Goal: Task Accomplishment & Management: Use online tool/utility

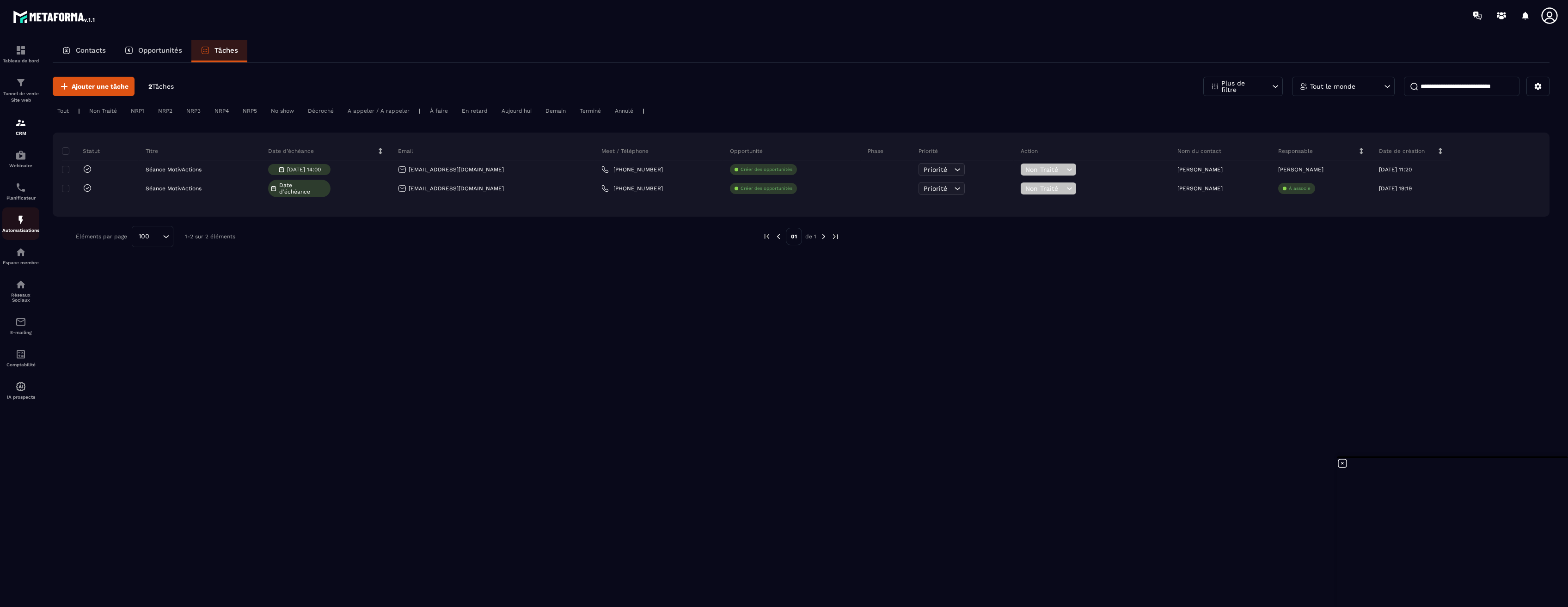
click at [23, 224] on img at bounding box center [21, 220] width 11 height 11
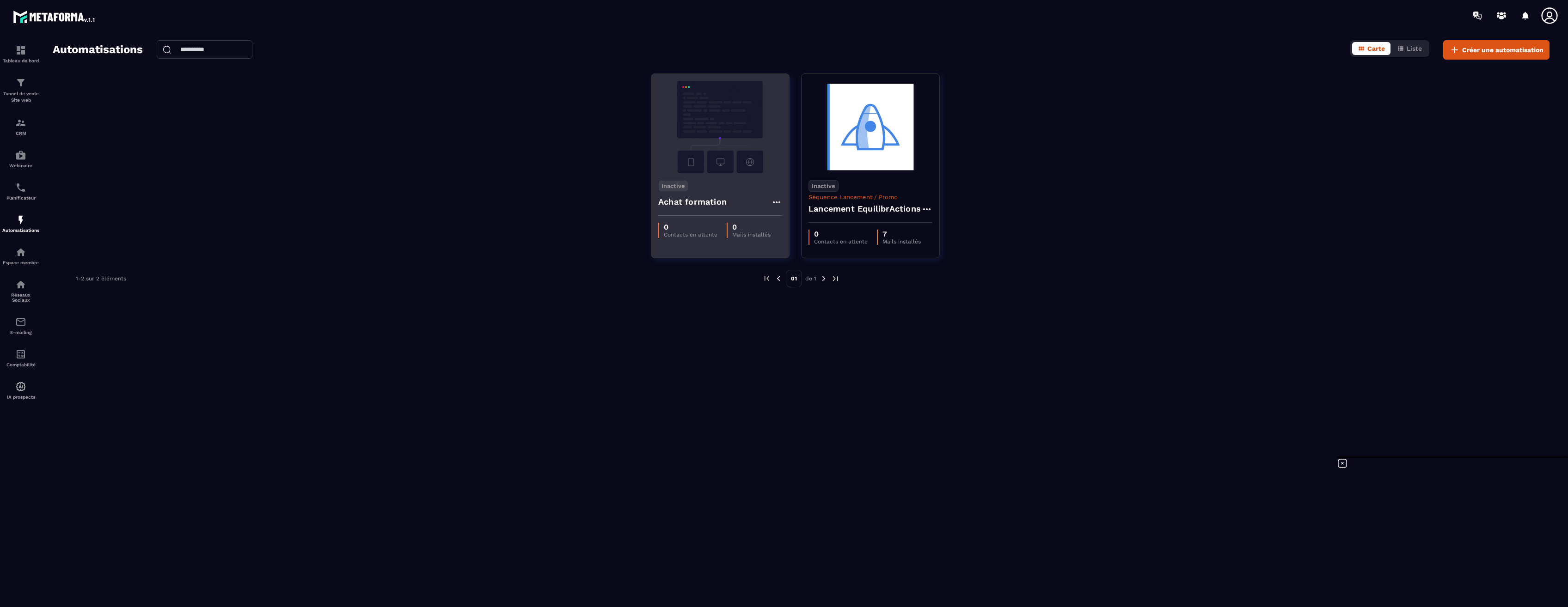
click at [718, 136] on img at bounding box center [720, 127] width 124 height 92
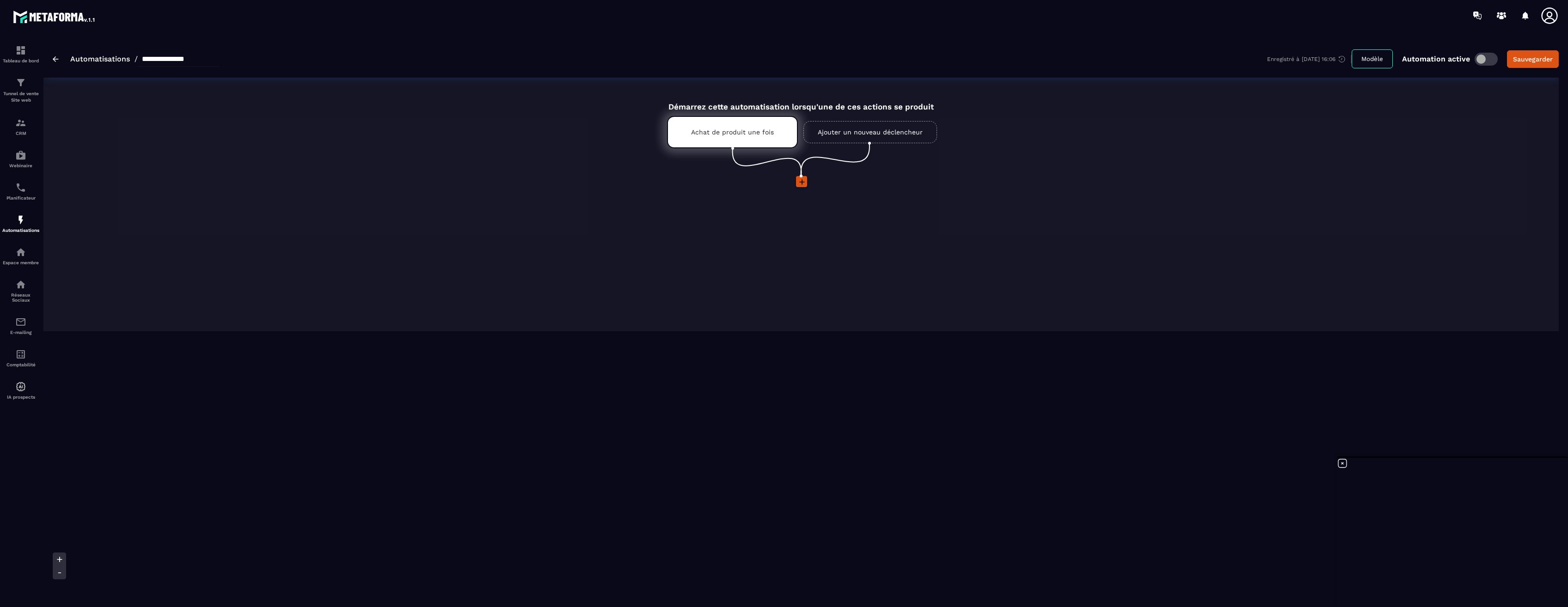
click at [803, 182] on icon at bounding box center [802, 182] width 9 height 9
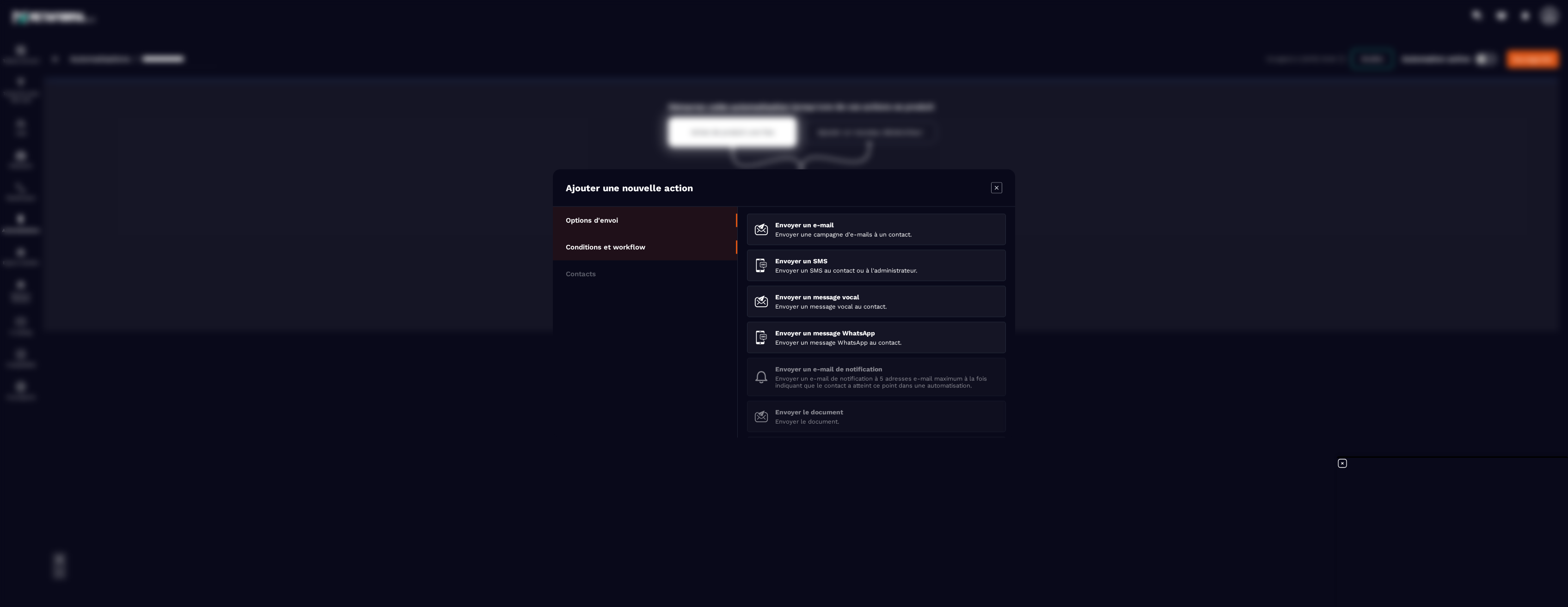
click at [591, 252] on li "Conditions et workflow" at bounding box center [645, 247] width 184 height 27
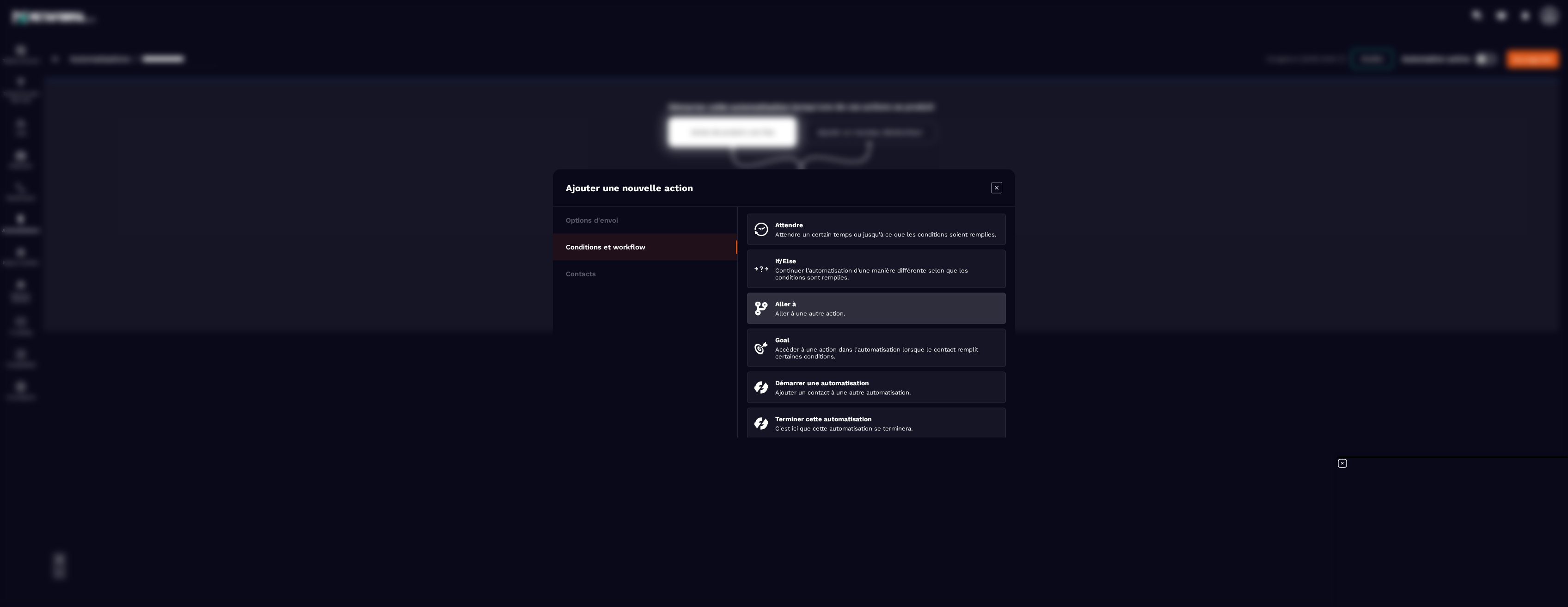
click at [835, 308] on p "Aller à" at bounding box center [887, 304] width 223 height 7
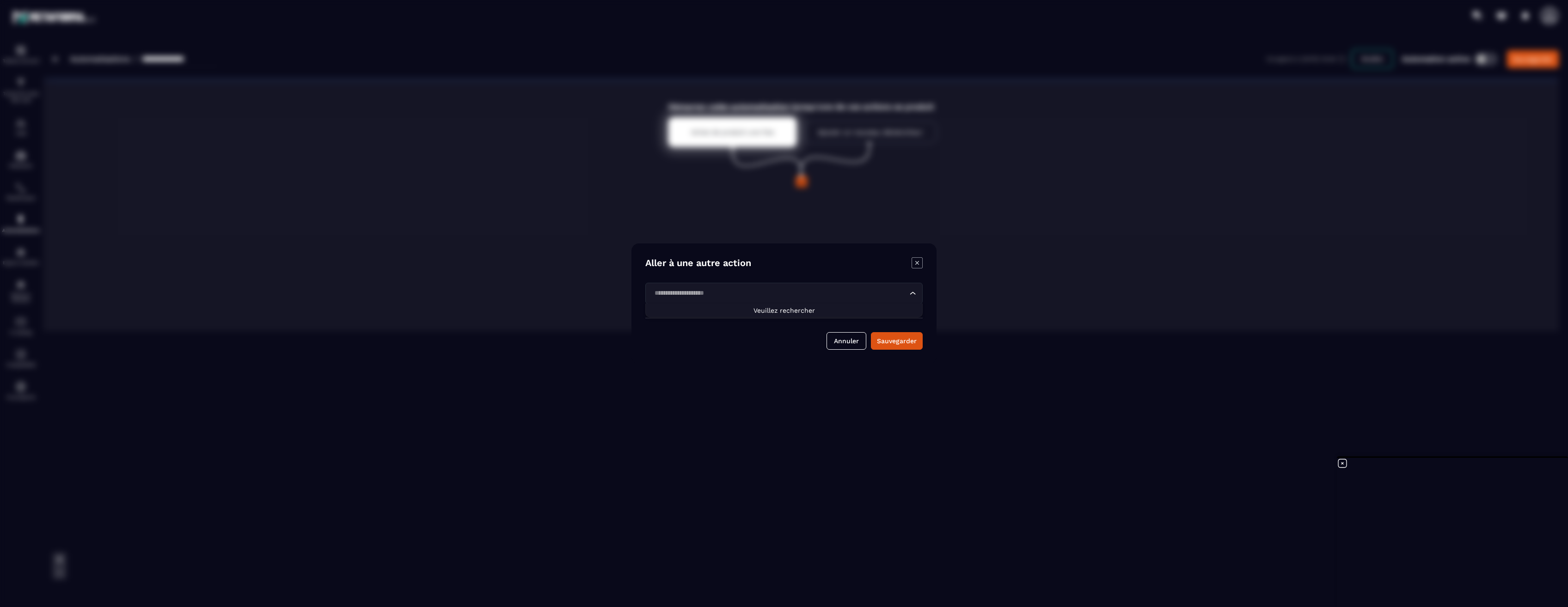
click at [769, 295] on input "Search for option" at bounding box center [779, 293] width 256 height 10
click at [918, 265] on icon "Modal window" at bounding box center [917, 263] width 11 height 11
click at [743, 133] on p "Achat de produit une fois" at bounding box center [732, 132] width 83 height 7
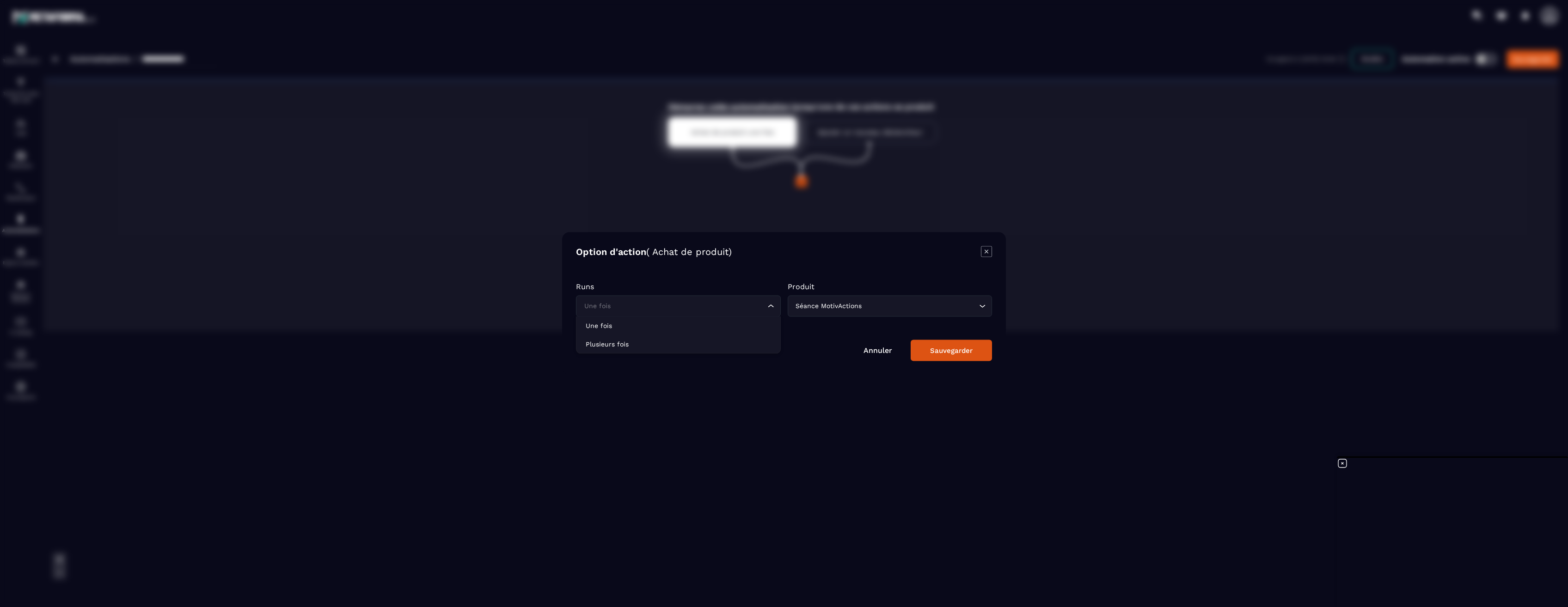
click at [673, 305] on input "Search for option" at bounding box center [673, 306] width 183 height 10
click at [985, 254] on icon "Modal window" at bounding box center [987, 252] width 11 height 11
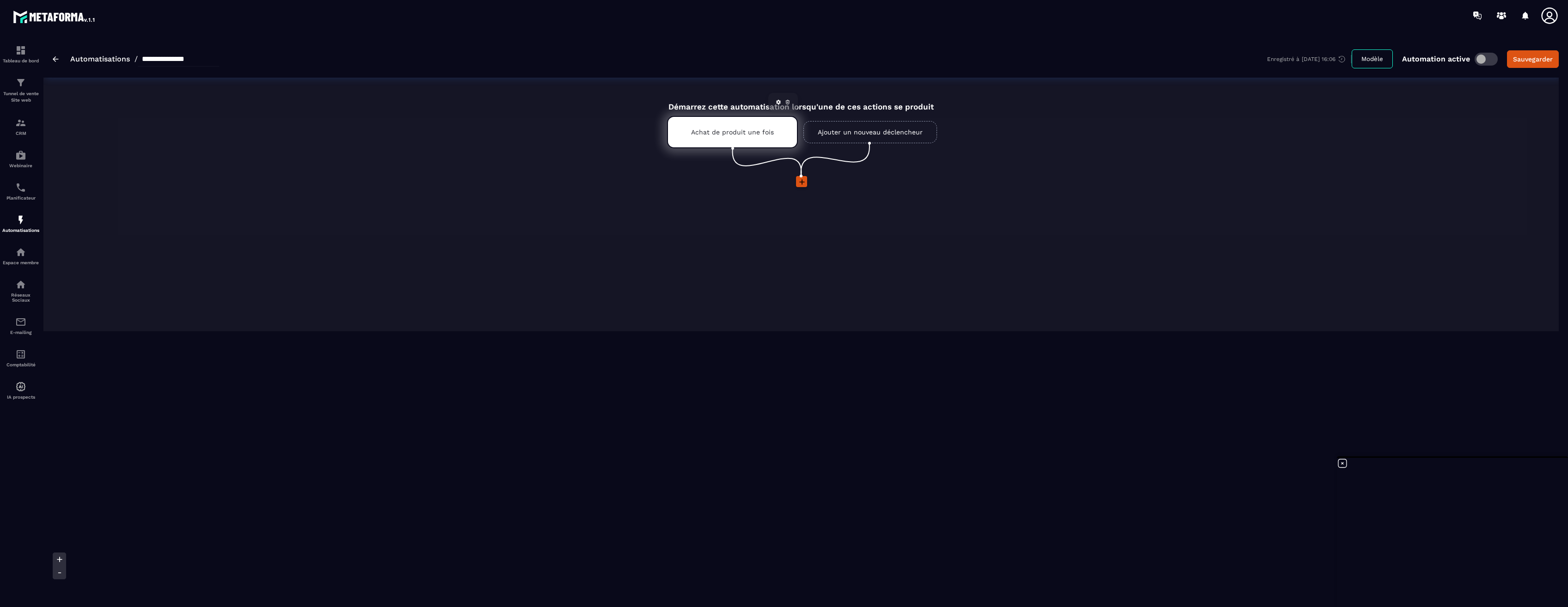
drag, startPoint x: 771, startPoint y: 140, endPoint x: 788, endPoint y: 100, distance: 43.5
click at [788, 100] on icon at bounding box center [788, 101] width 2 height 1
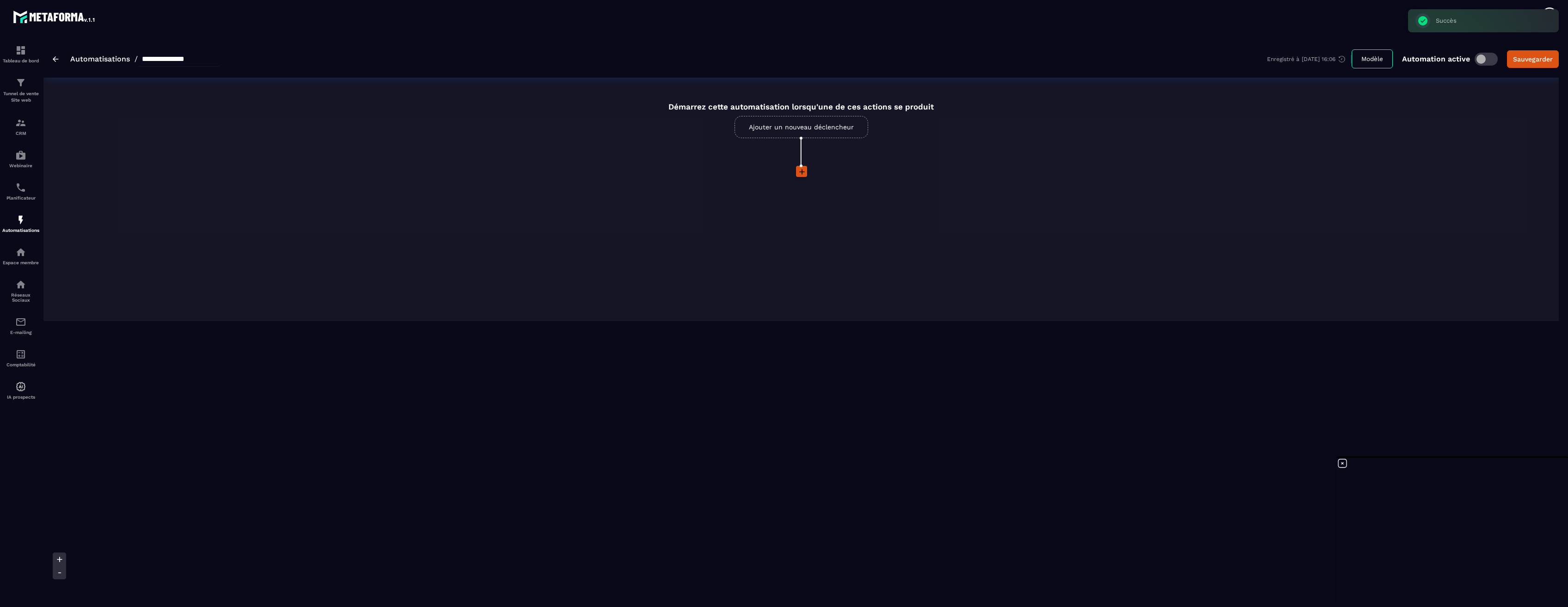
click at [797, 130] on link "Ajouter un nouveau déclencheur" at bounding box center [801, 127] width 133 height 22
click at [92, 58] on link "Automatisations" at bounding box center [100, 59] width 60 height 9
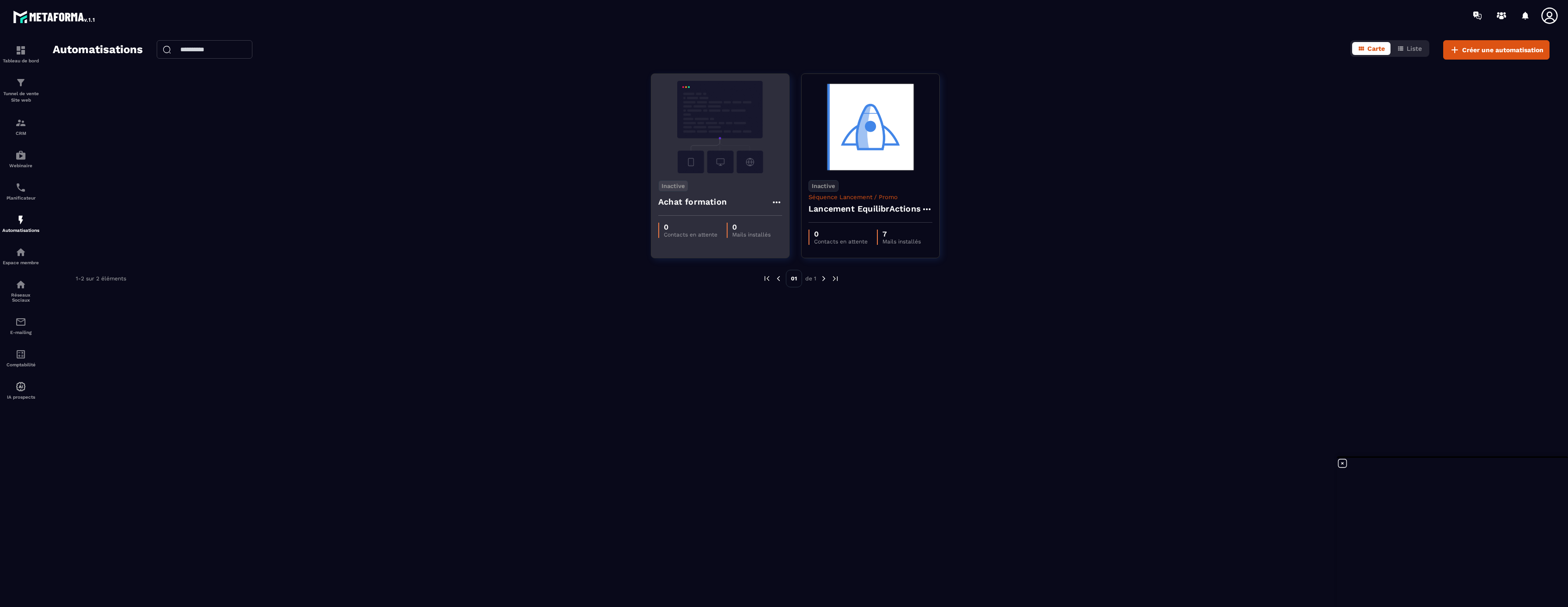
click at [703, 142] on img at bounding box center [720, 127] width 124 height 92
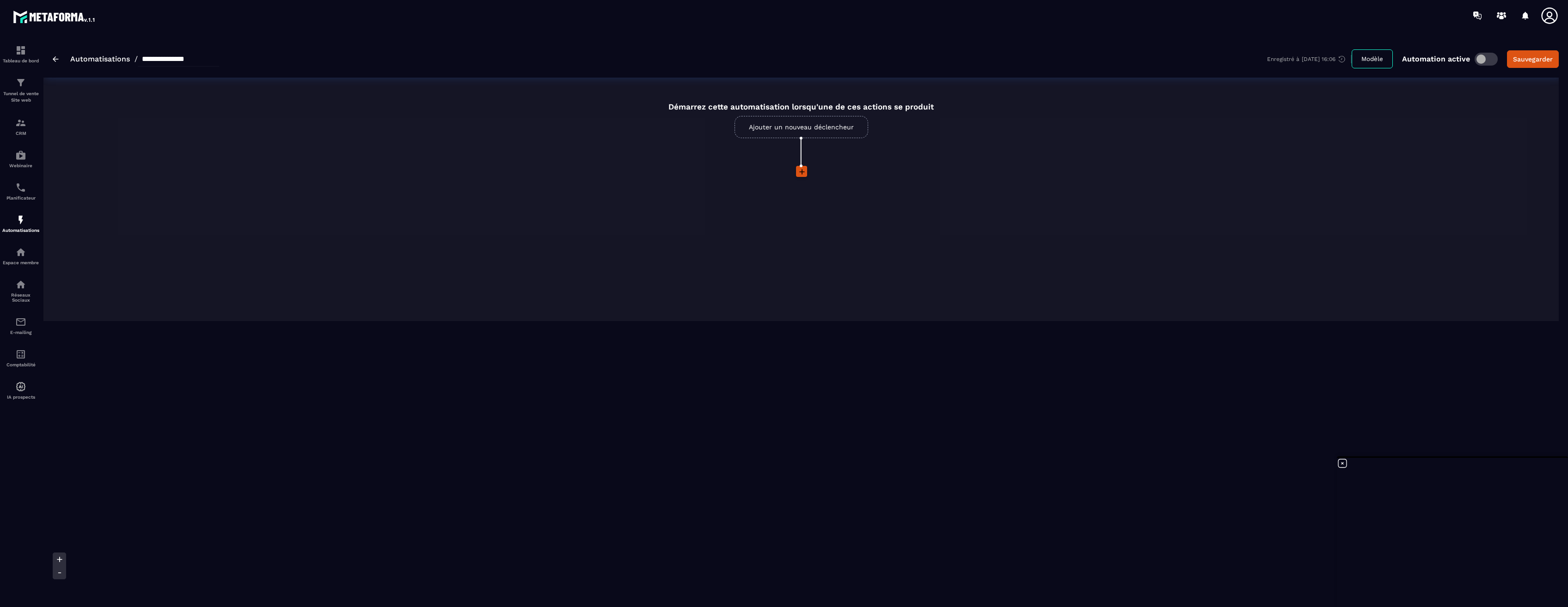
click at [794, 128] on link "Ajouter un nouveau déclencheur" at bounding box center [801, 127] width 133 height 22
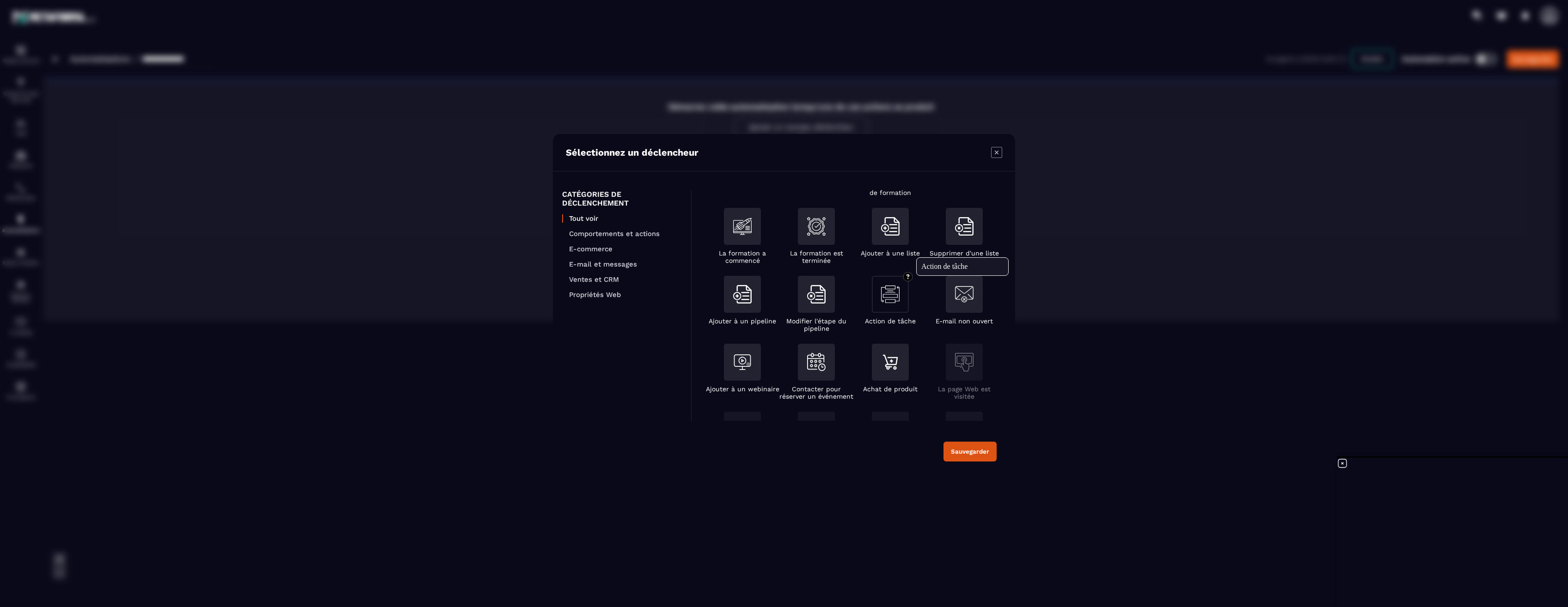
scroll to position [92, 0]
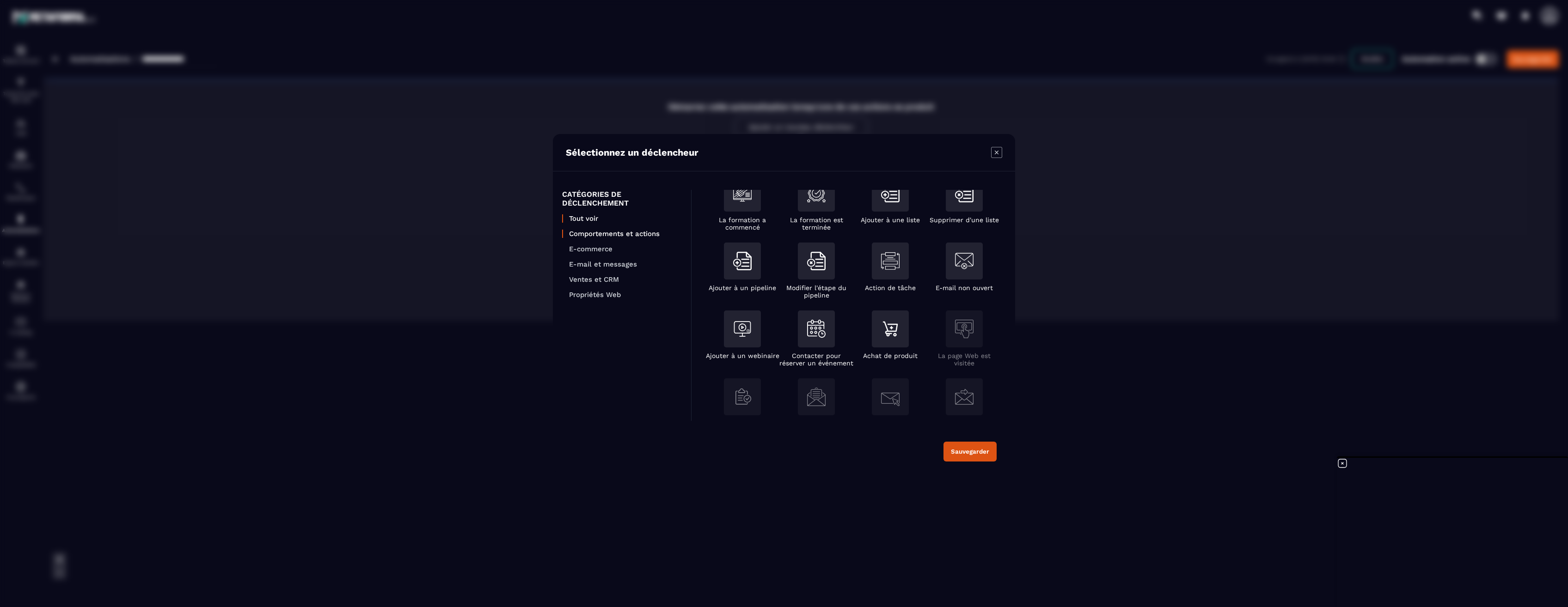
click at [628, 235] on p "Comportements et actions" at bounding box center [625, 234] width 113 height 9
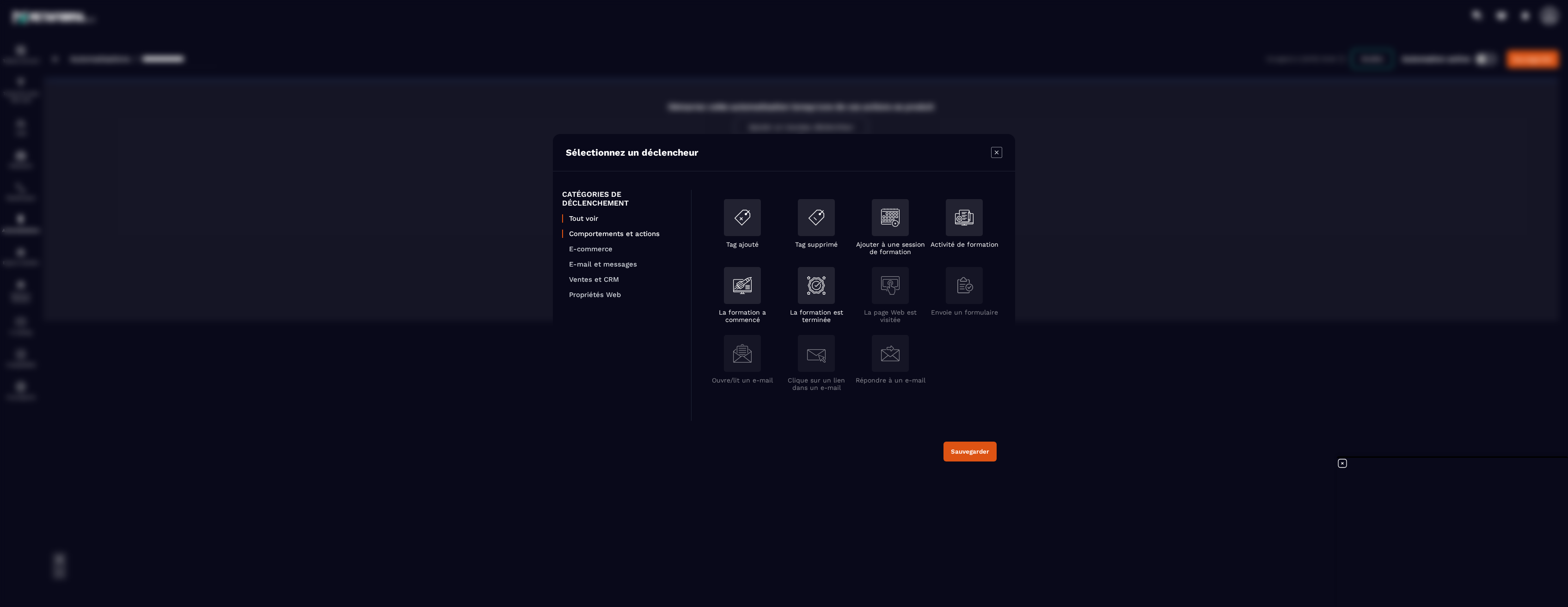
click at [588, 219] on p "Tout voir" at bounding box center [625, 218] width 113 height 9
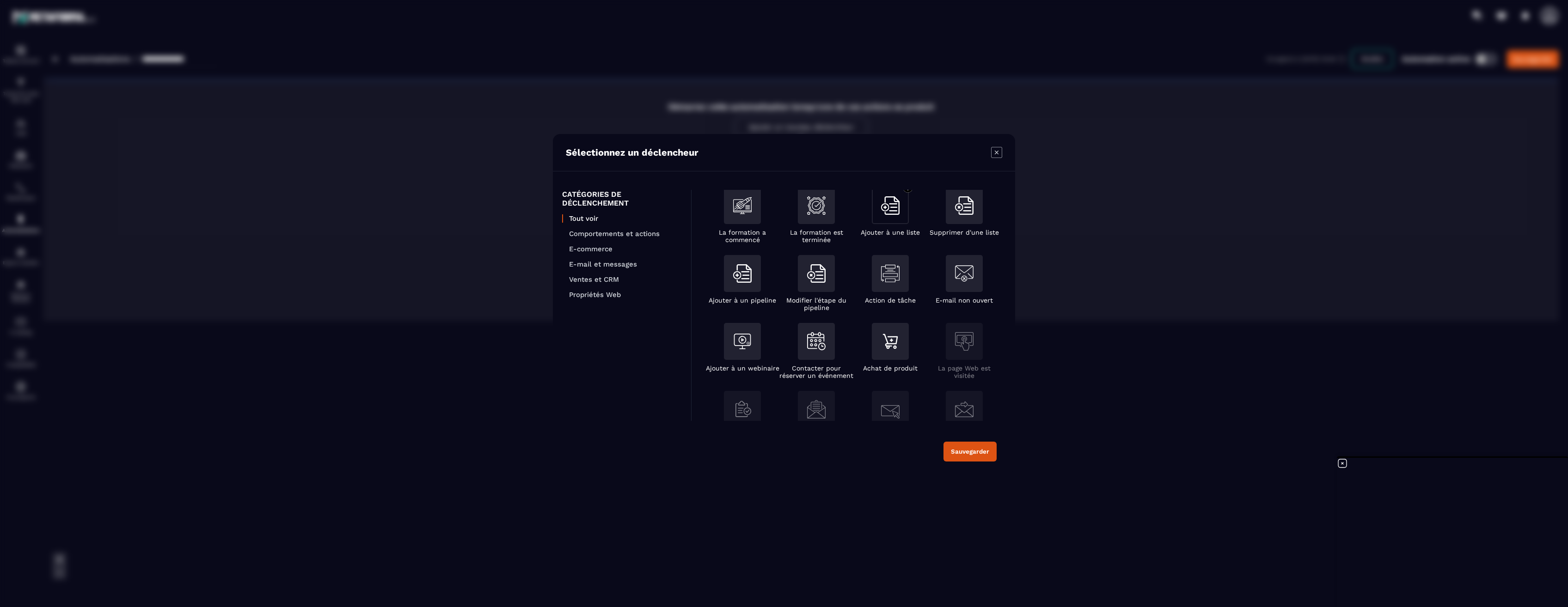
scroll to position [92, 0]
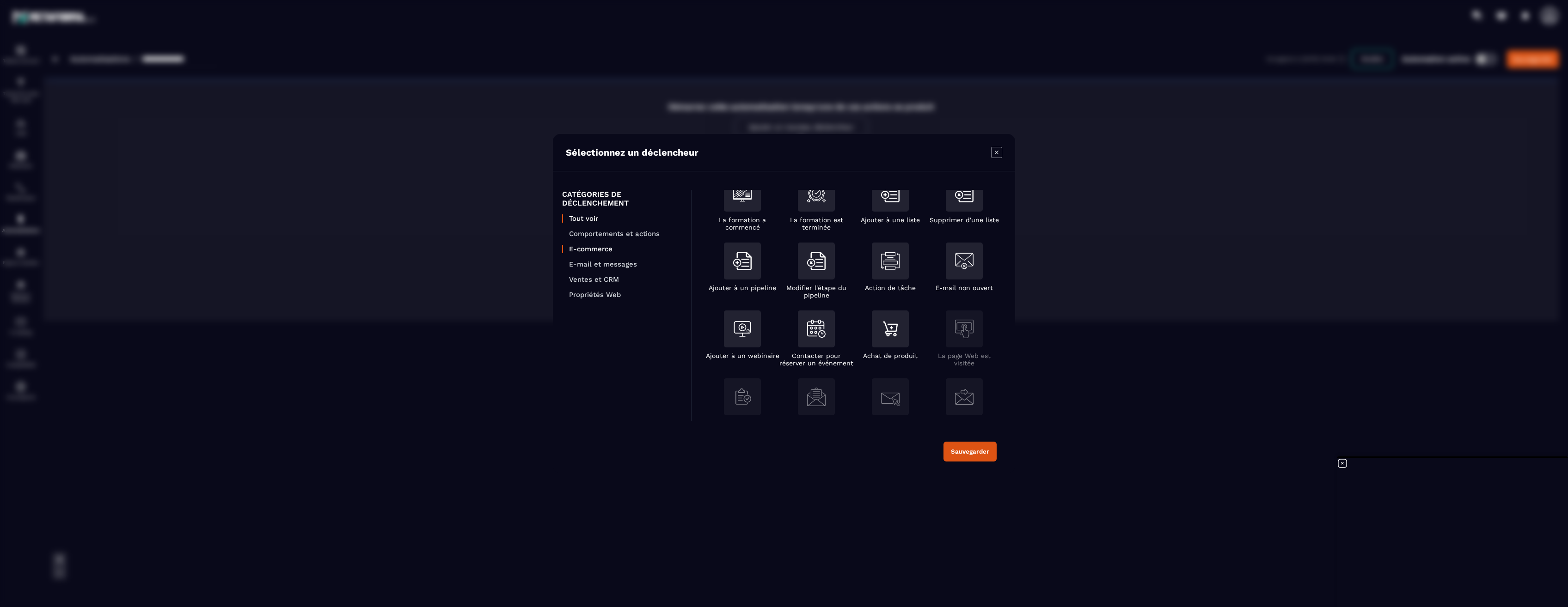
click at [587, 249] on p "E-commerce" at bounding box center [625, 249] width 113 height 9
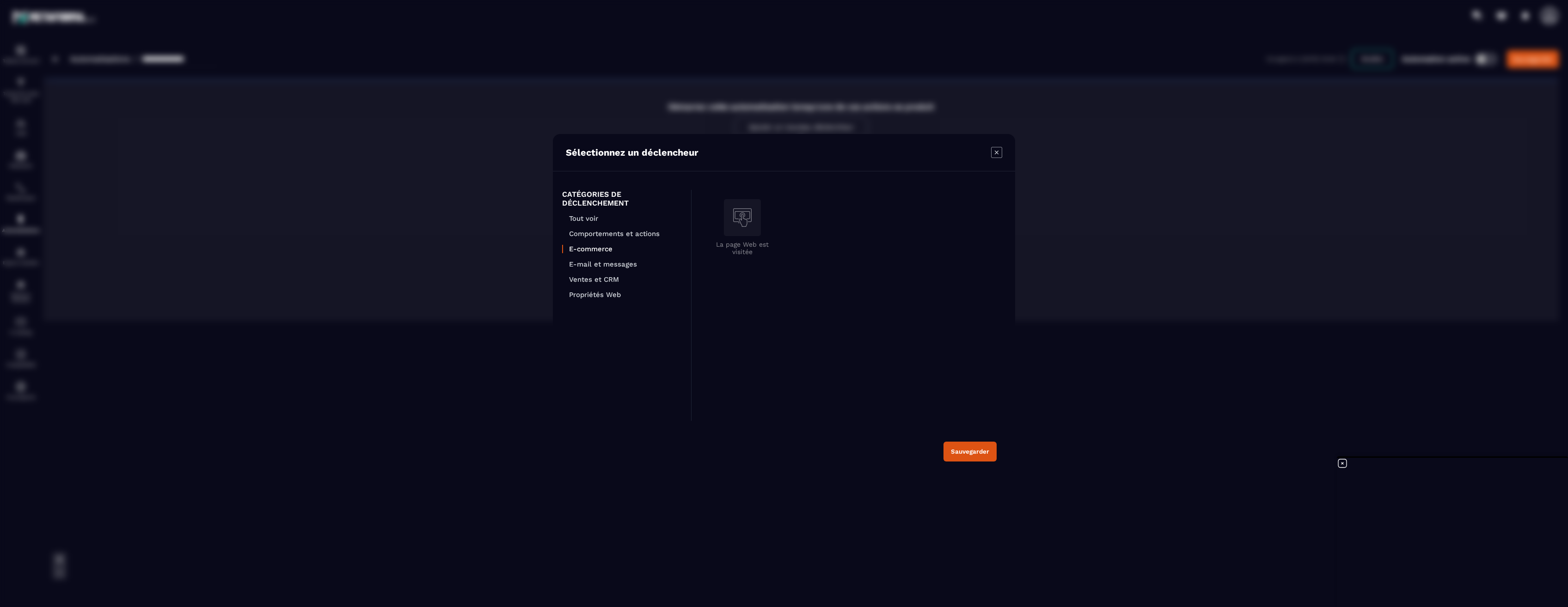
scroll to position [0, 0]
click at [615, 265] on p "E-mail et messages" at bounding box center [625, 265] width 113 height 9
click at [606, 251] on p "E-commerce" at bounding box center [625, 249] width 113 height 9
click at [606, 282] on p "Ventes et CRM" at bounding box center [625, 280] width 113 height 9
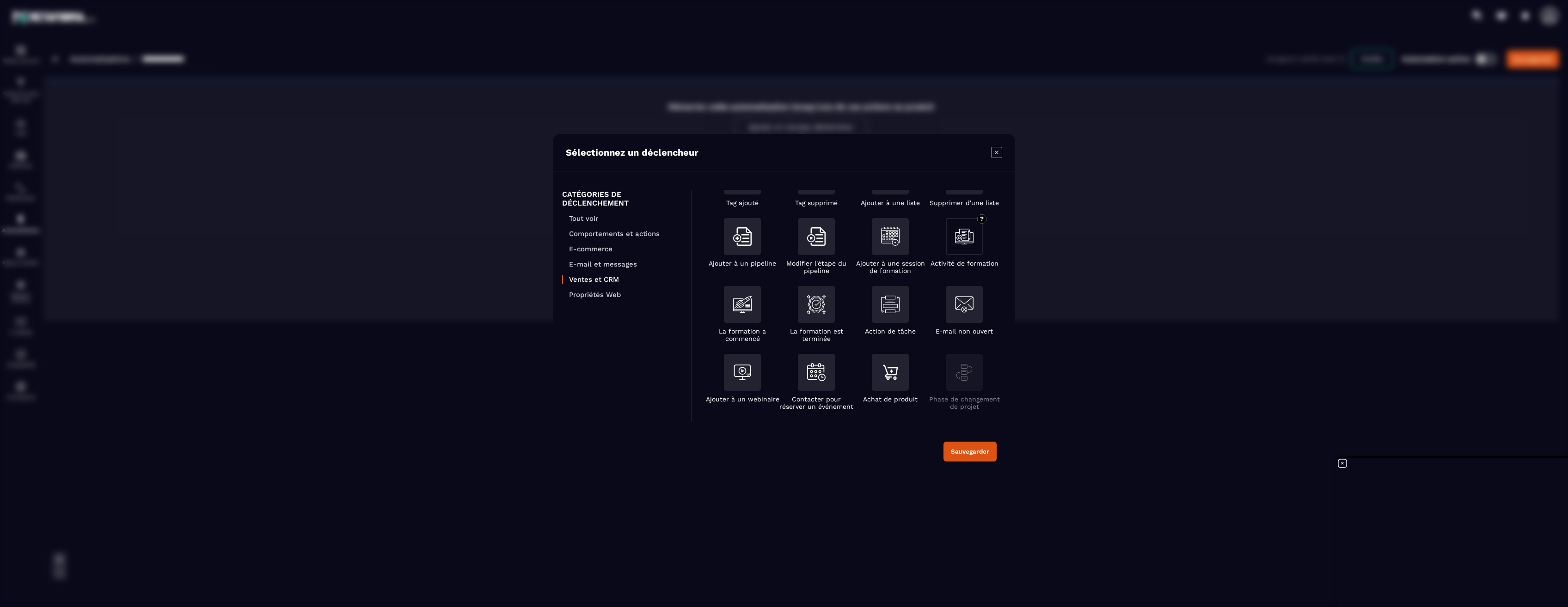
scroll to position [43, 0]
click at [889, 373] on img "Modal window" at bounding box center [890, 371] width 18 height 18
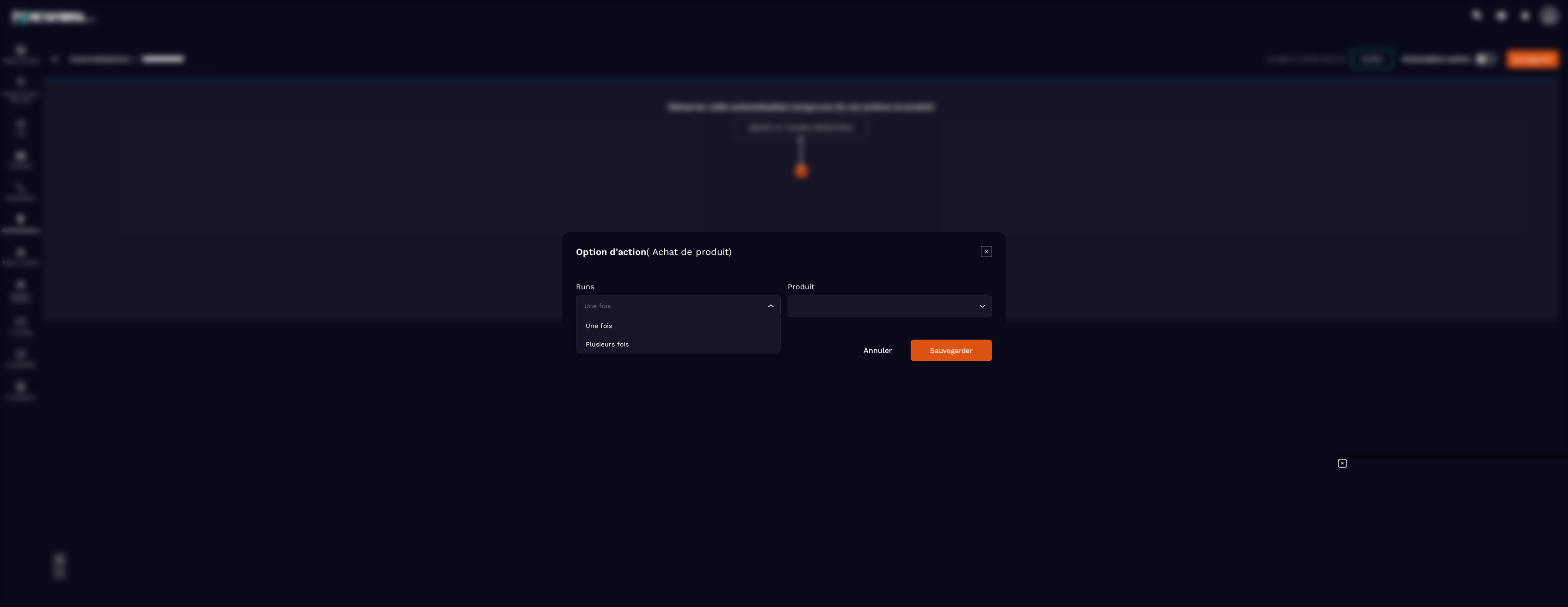
click at [710, 307] on input "Search for option" at bounding box center [673, 306] width 183 height 10
click at [810, 311] on div "Loading..." at bounding box center [890, 306] width 205 height 21
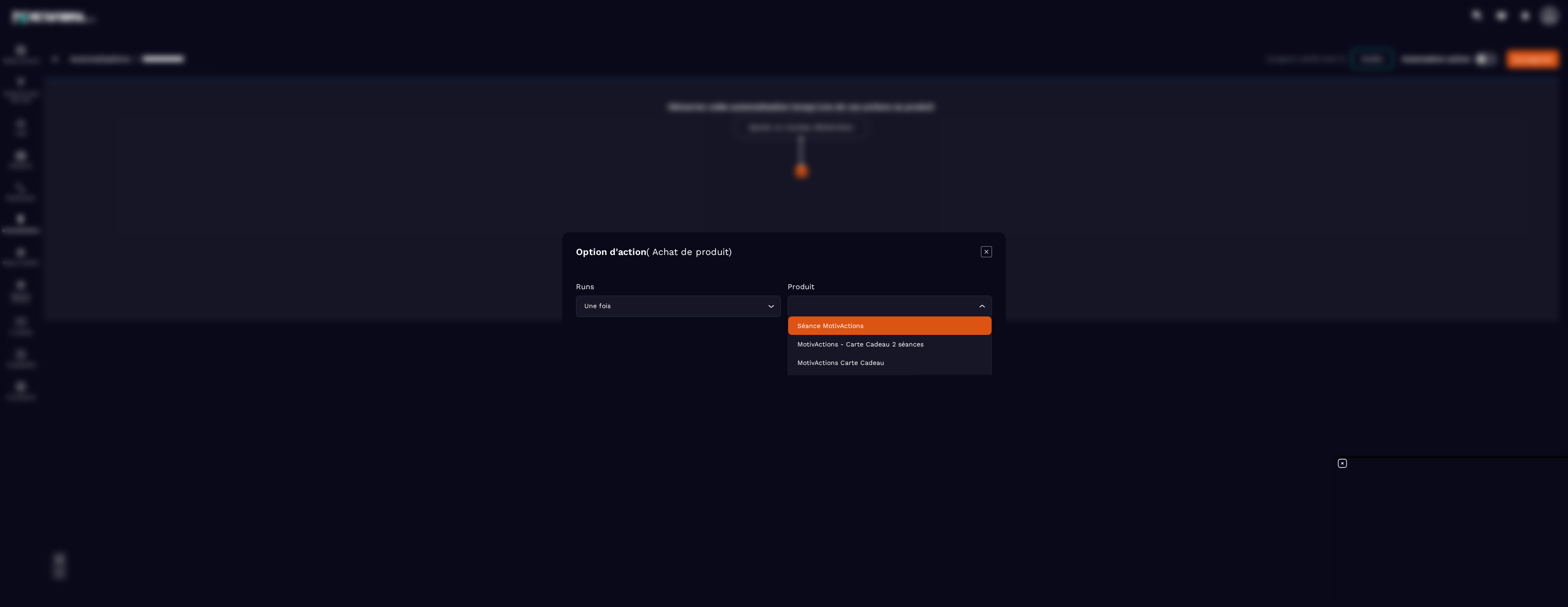
click at [911, 324] on p "Séance MotivActions" at bounding box center [890, 325] width 186 height 9
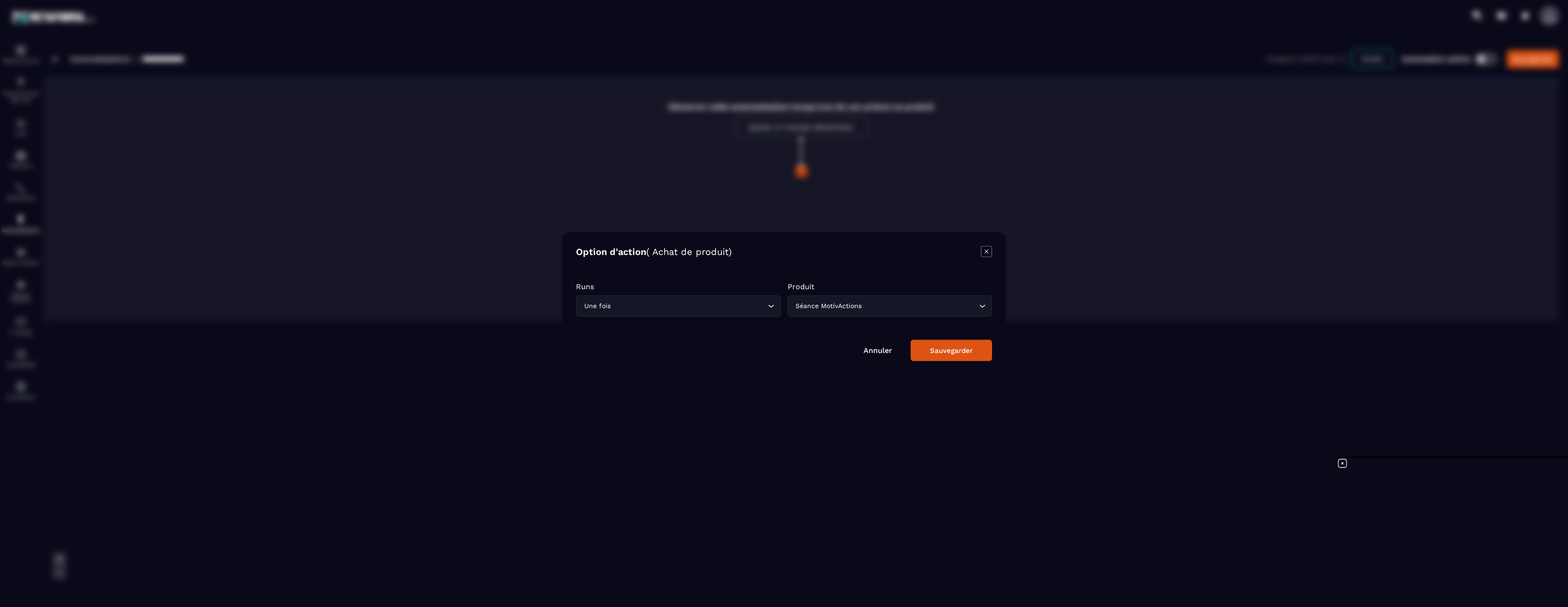
click at [957, 350] on div "Sauvegarder" at bounding box center [951, 351] width 43 height 9
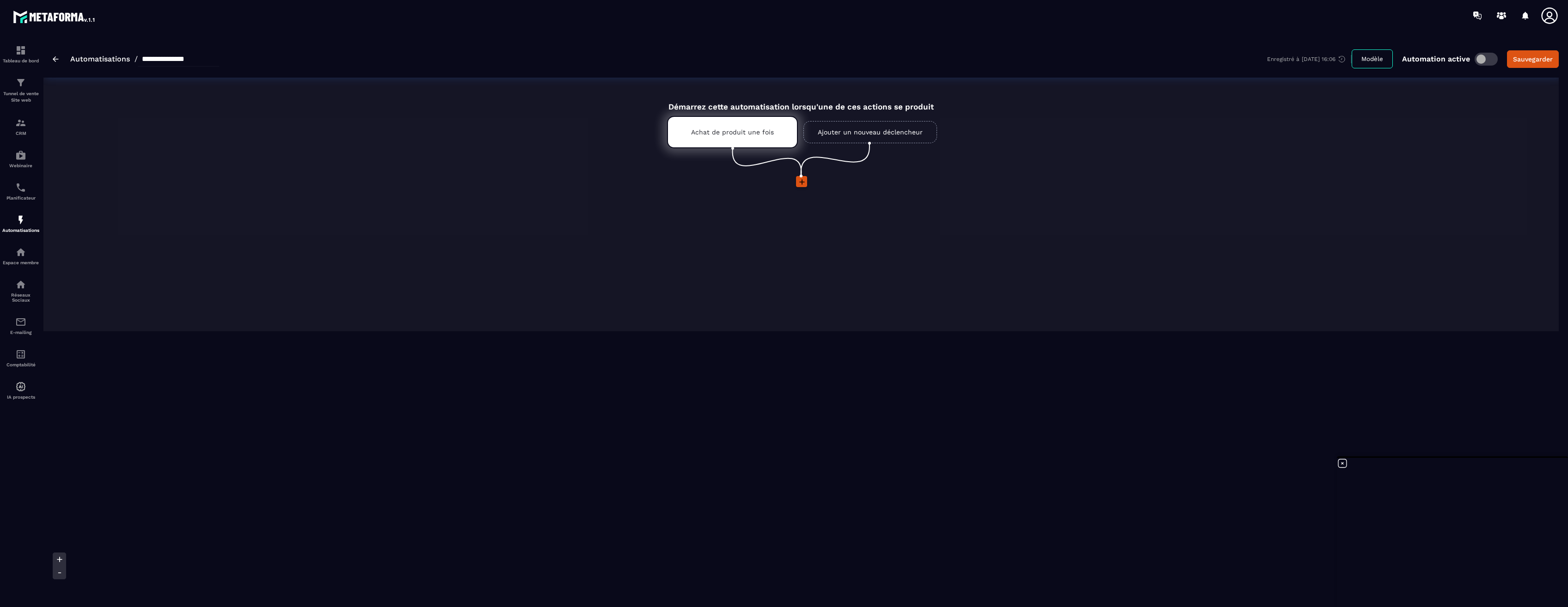
click at [803, 179] on icon at bounding box center [802, 182] width 9 height 9
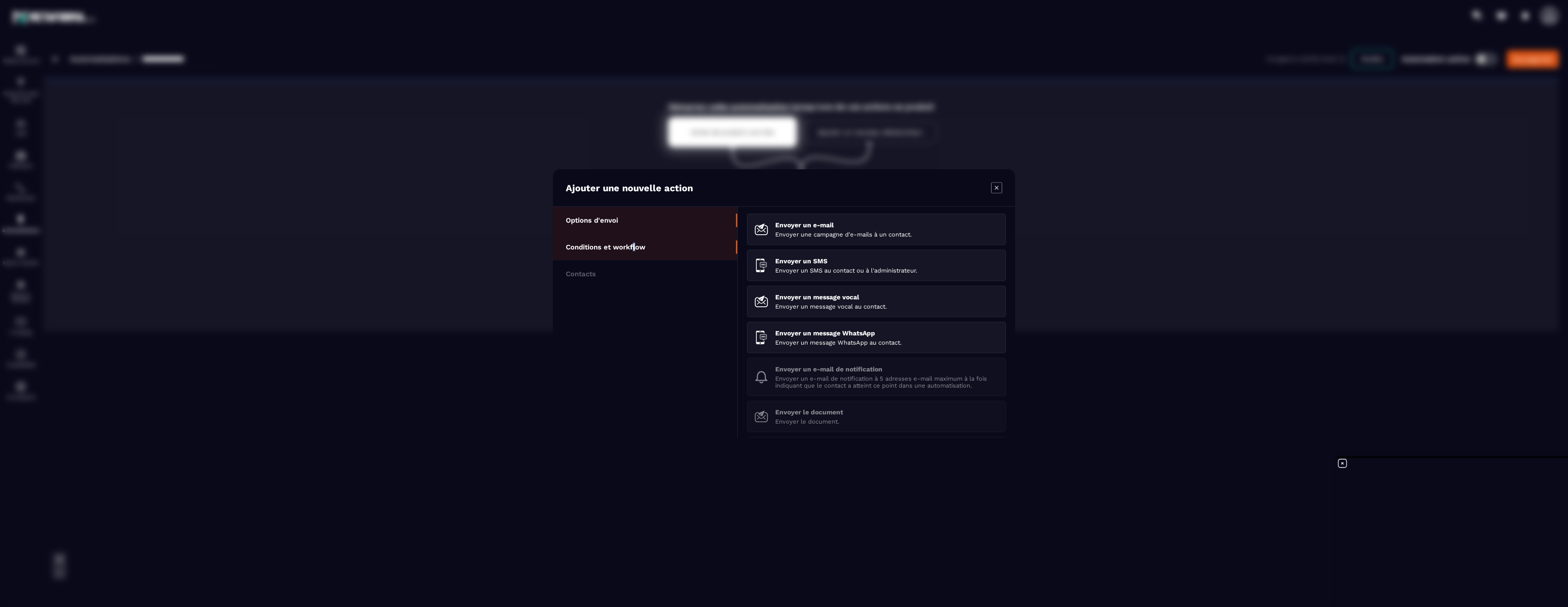
click at [635, 248] on p "Conditions et workflow" at bounding box center [606, 247] width 80 height 9
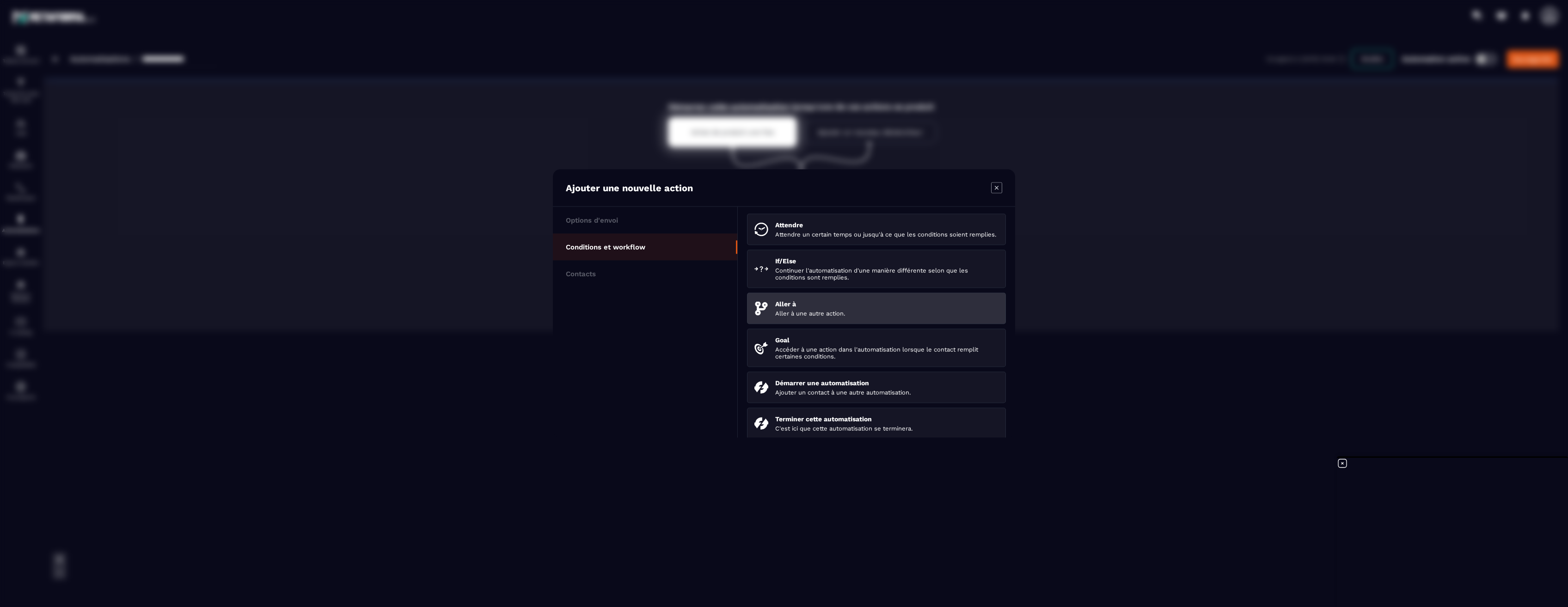
click at [810, 308] on p "Aller à" at bounding box center [887, 304] width 223 height 7
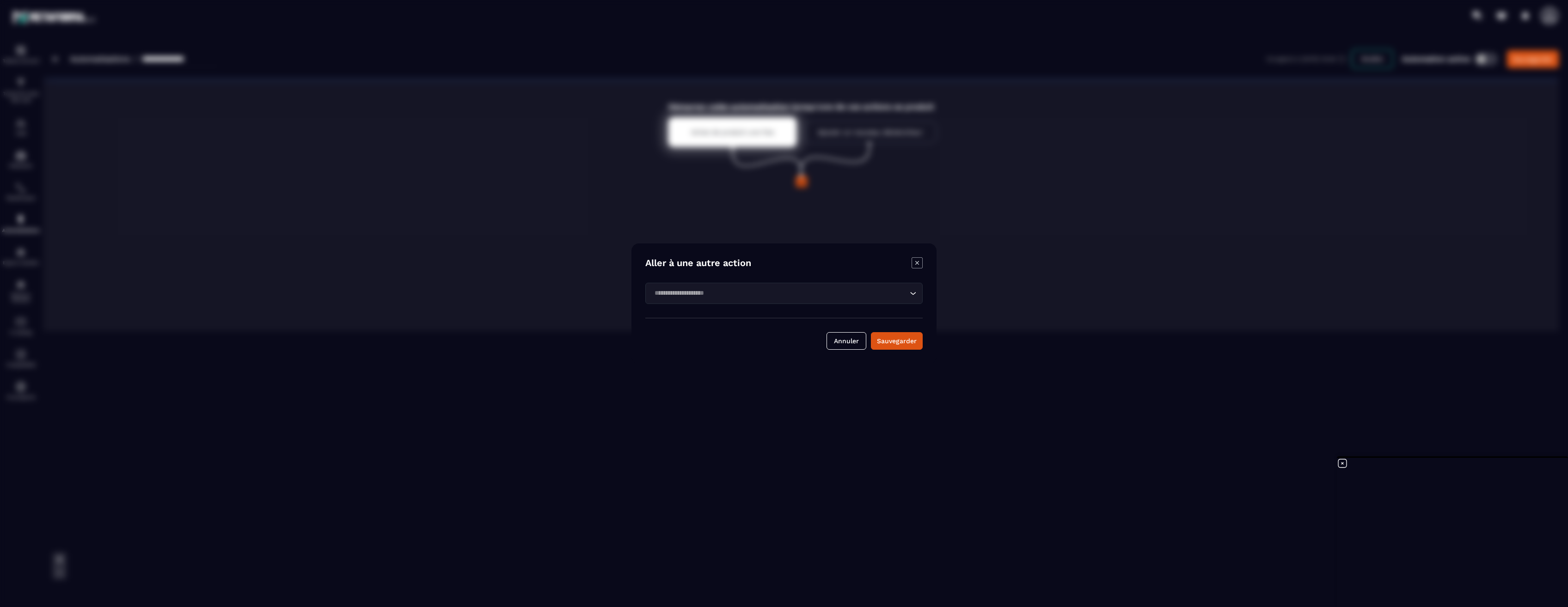
click at [789, 296] on input "Search for option" at bounding box center [779, 293] width 256 height 10
click at [805, 298] on input "Search for option" at bounding box center [779, 293] width 256 height 10
click at [919, 264] on icon "Modal window" at bounding box center [917, 263] width 11 height 11
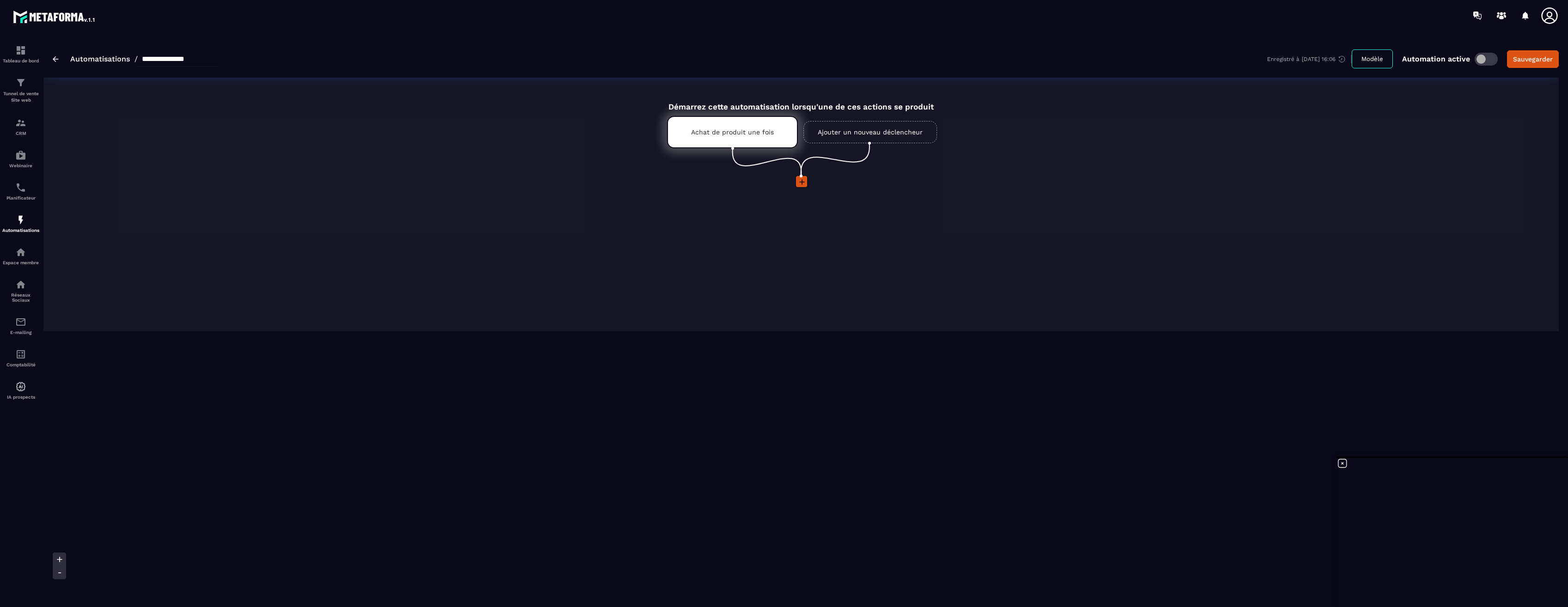
click at [797, 183] on icon at bounding box center [802, 182] width 9 height 9
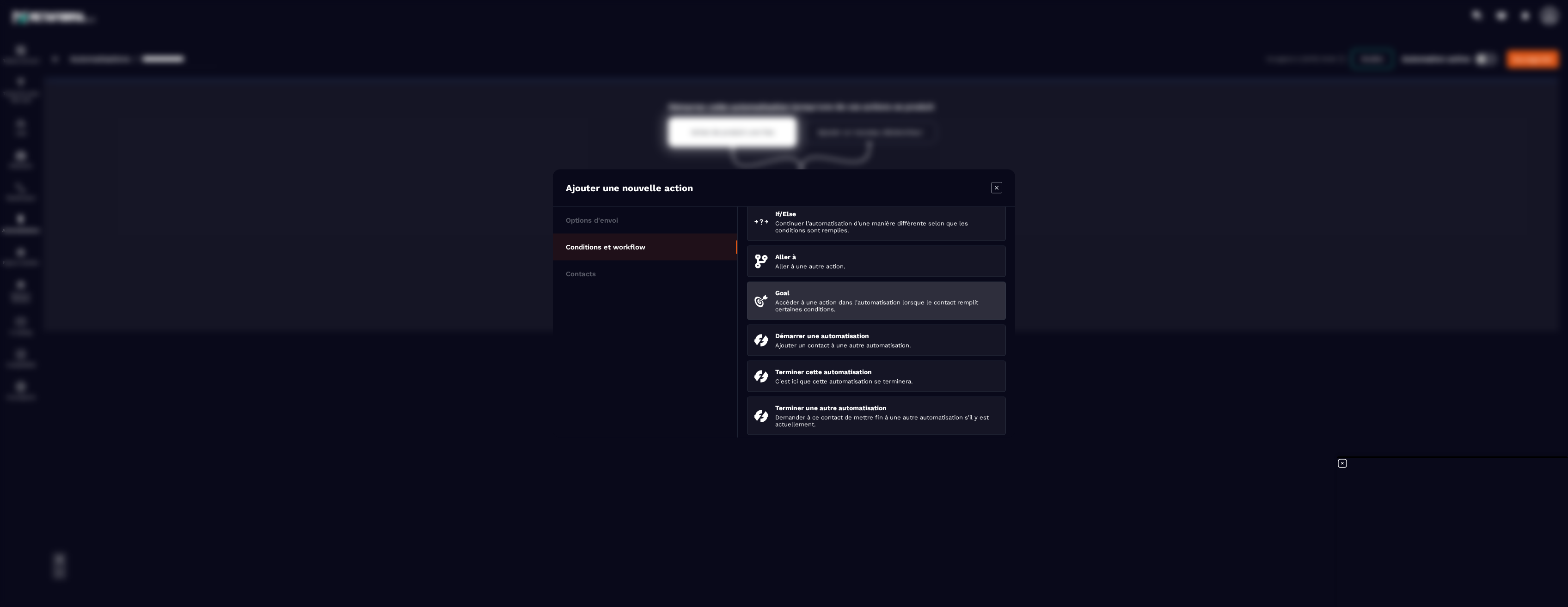
scroll to position [46, 0]
click at [998, 191] on icon "Modal window" at bounding box center [996, 188] width 11 height 11
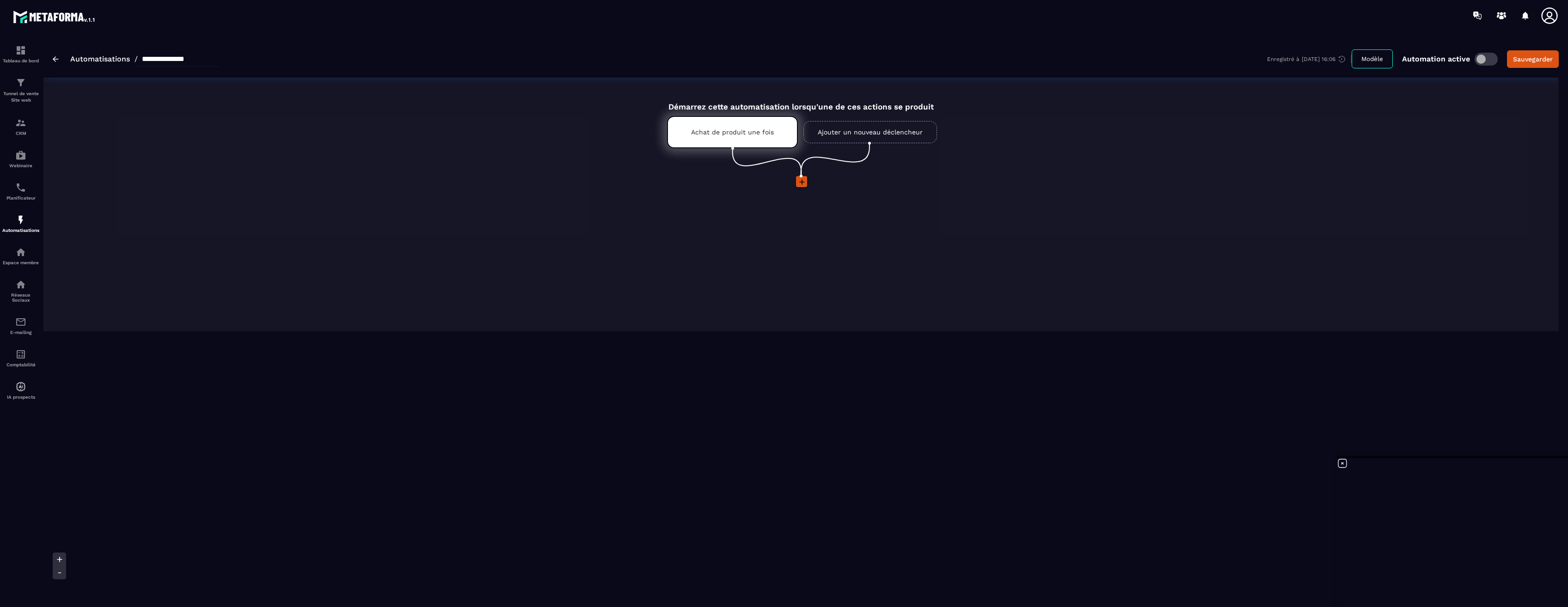
click at [802, 179] on icon at bounding box center [802, 182] width 9 height 9
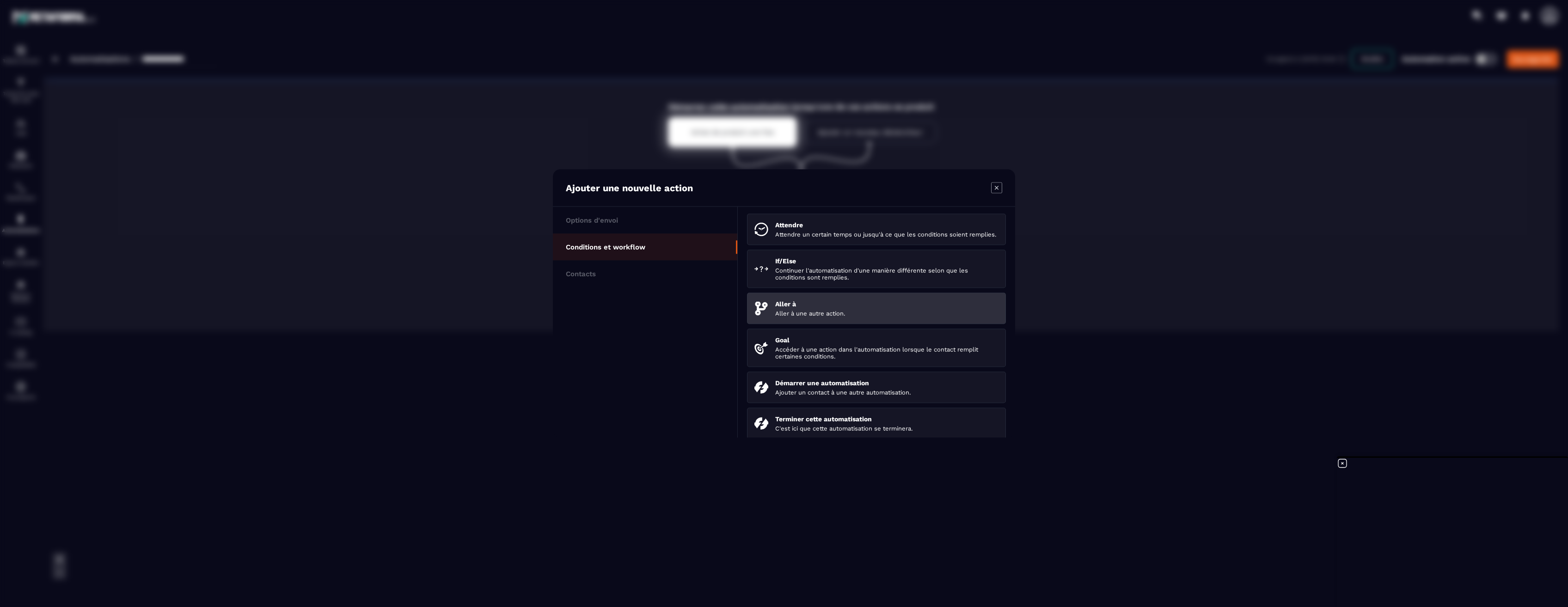
click at [859, 317] on p "Aller à une autre action." at bounding box center [887, 313] width 223 height 7
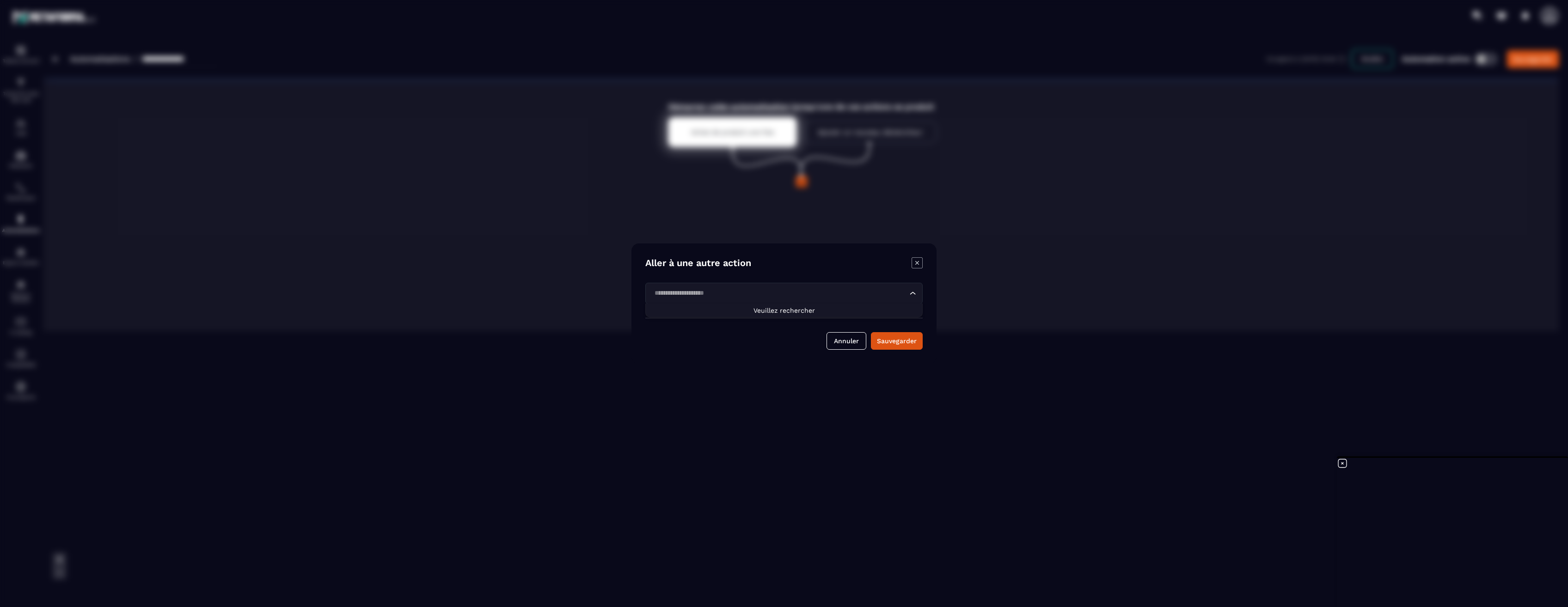
click at [759, 293] on input "Search for option" at bounding box center [779, 293] width 256 height 10
click at [1008, 413] on div "Modal window" at bounding box center [784, 304] width 1568 height 607
click at [372, 428] on div "Modal window" at bounding box center [784, 304] width 1568 height 607
click at [689, 422] on div "Modal window" at bounding box center [784, 304] width 1568 height 607
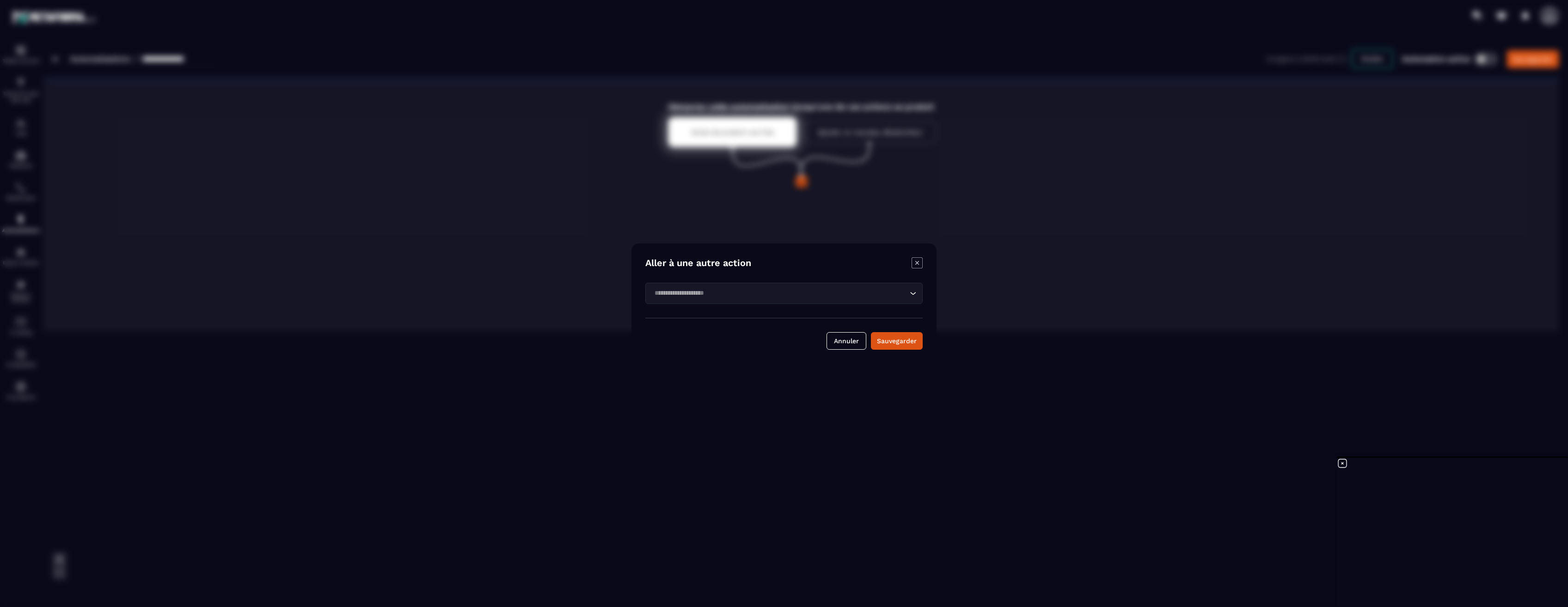
click at [351, 383] on div "Modal window" at bounding box center [784, 304] width 1568 height 607
click at [852, 340] on button "Annuler" at bounding box center [846, 341] width 40 height 18
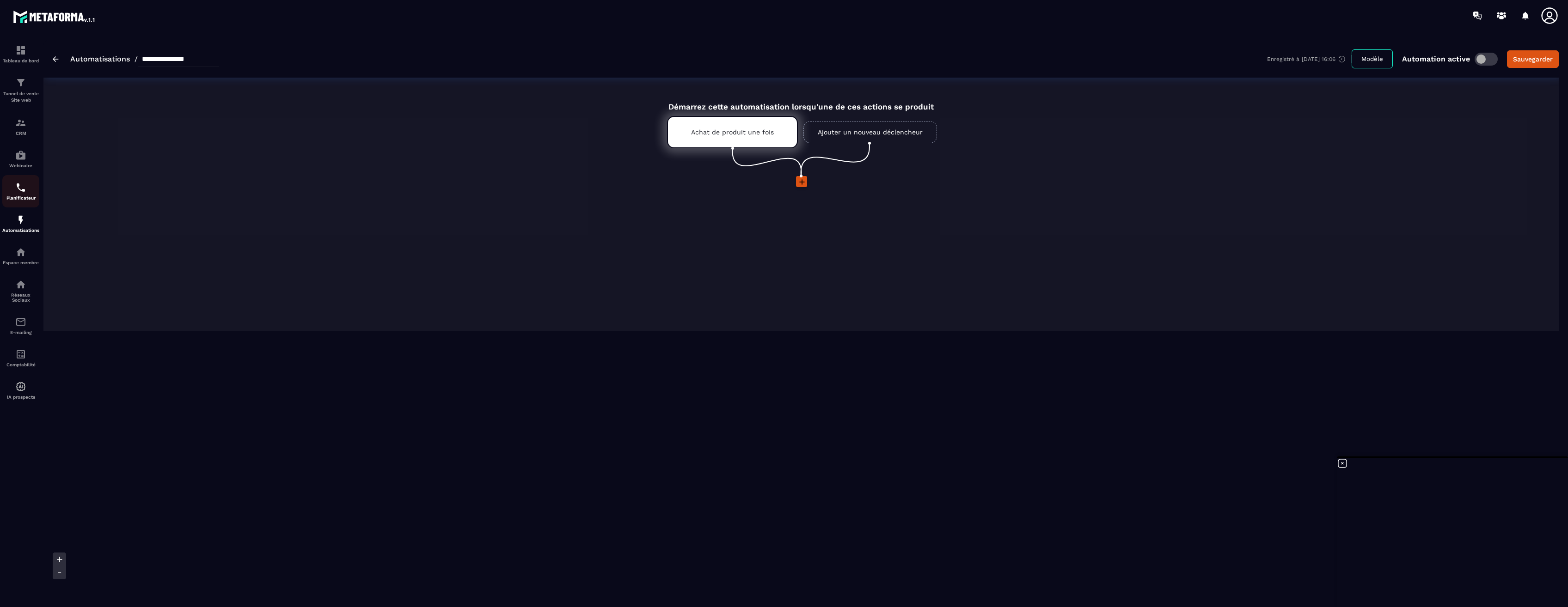
click at [25, 190] on img at bounding box center [21, 187] width 11 height 11
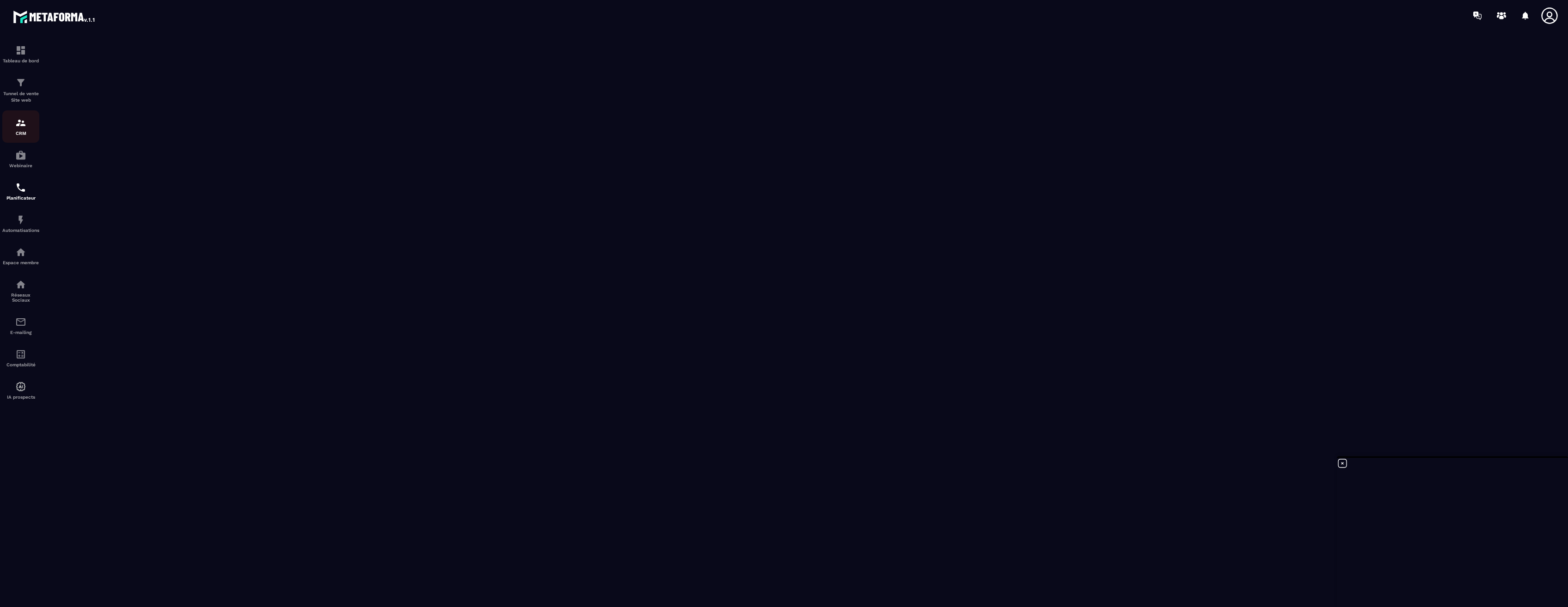
click at [18, 120] on img at bounding box center [21, 123] width 11 height 11
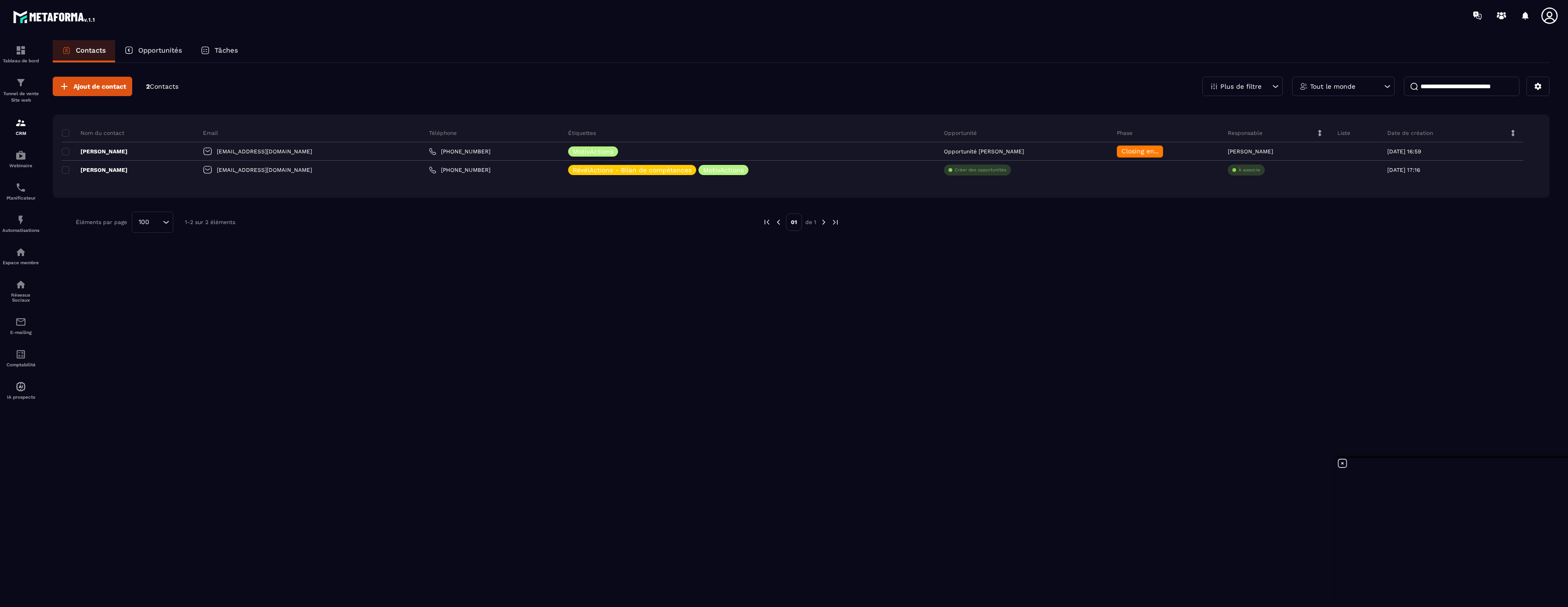
click at [225, 51] on p "Tâches" at bounding box center [226, 50] width 24 height 9
